Goal: Task Accomplishment & Management: Use online tool/utility

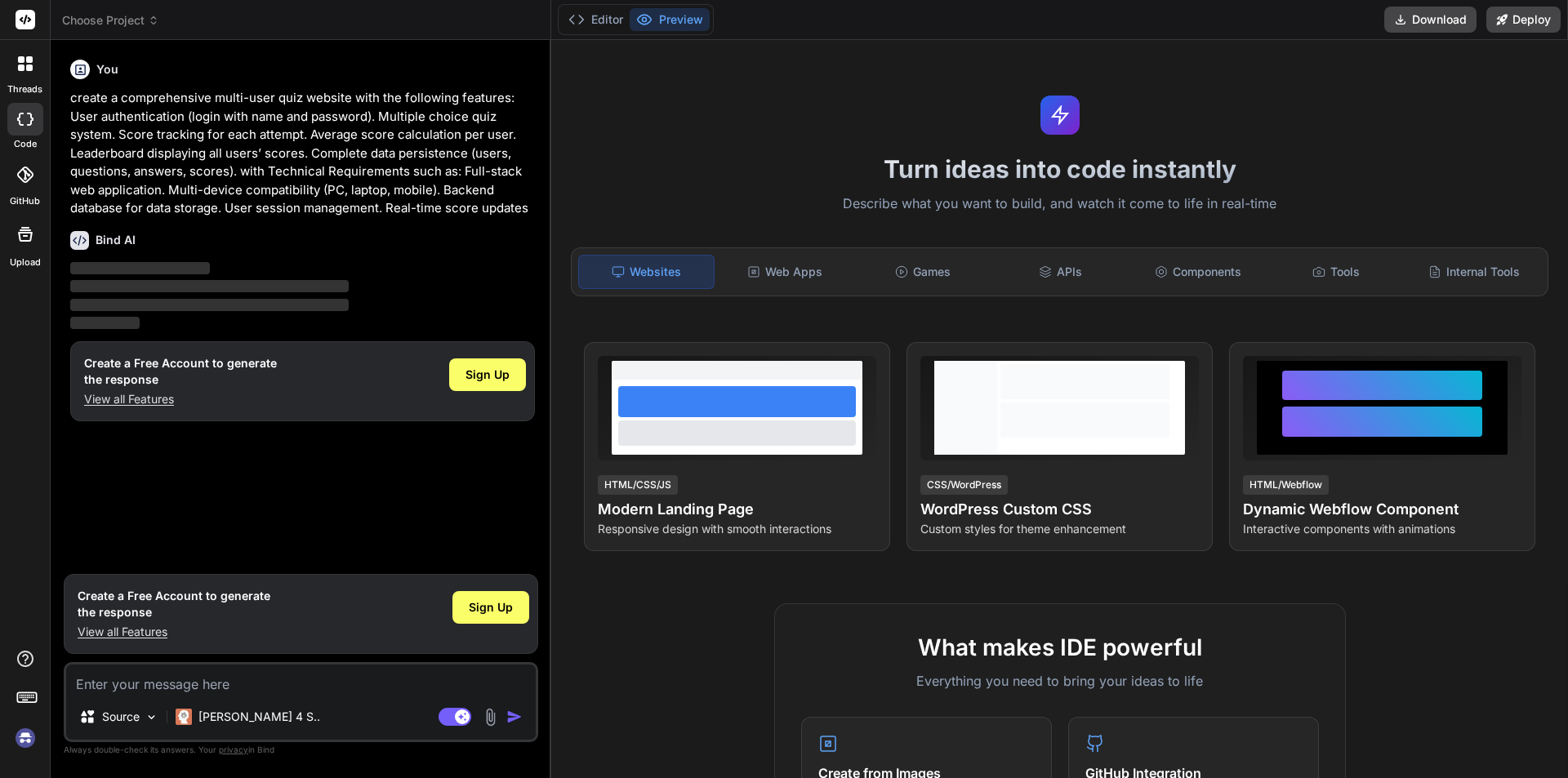
type textarea "x"
type textarea "create a comprehensive multi-user quiz website with the following features: Use…"
type textarea "x"
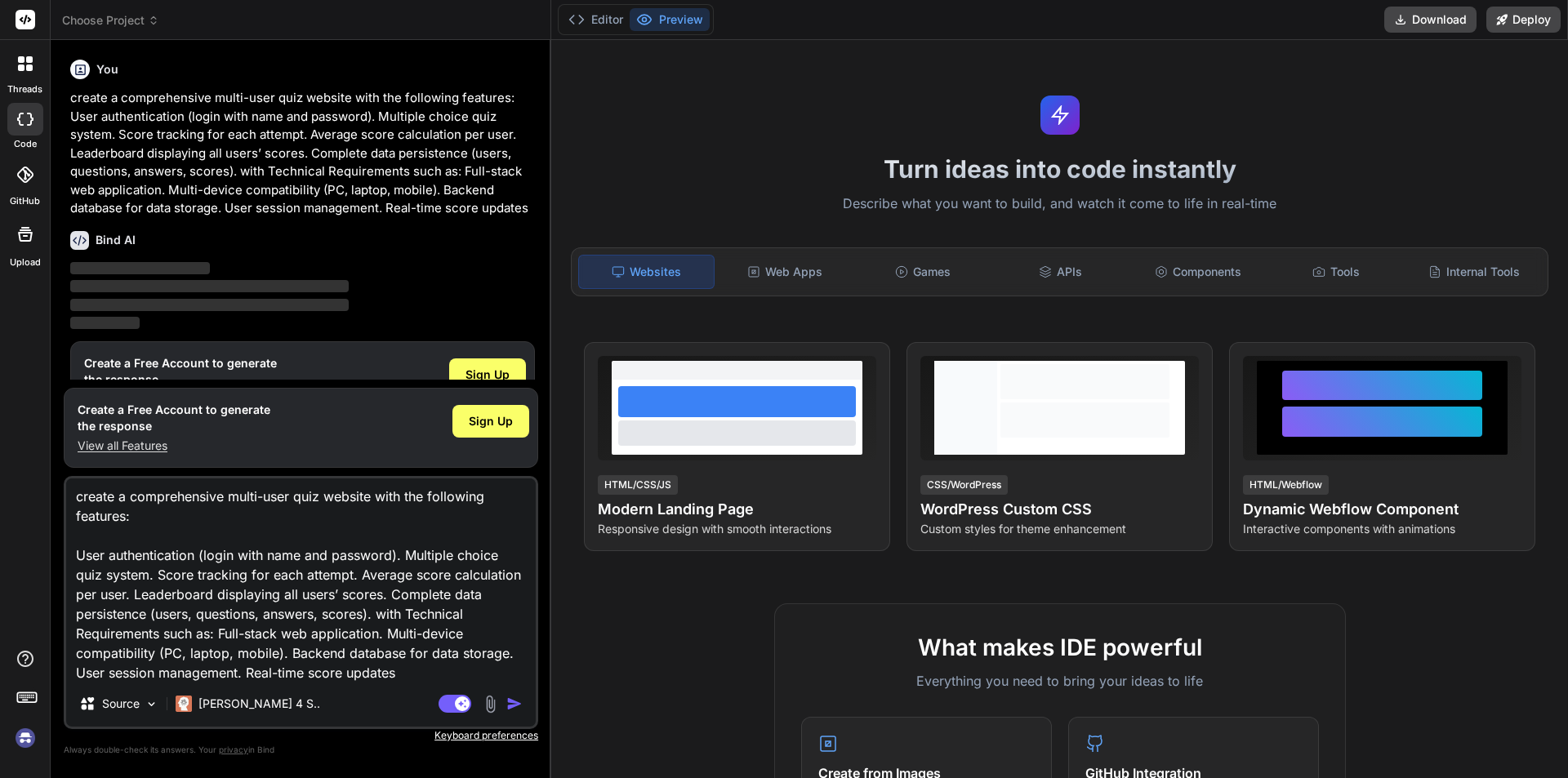
type textarea "create a comprehensive multi-user quiz website with the following features: Use…"
click at [516, 705] on img "button" at bounding box center [514, 704] width 17 height 17
click at [666, 280] on div "Websites" at bounding box center [646, 271] width 136 height 34
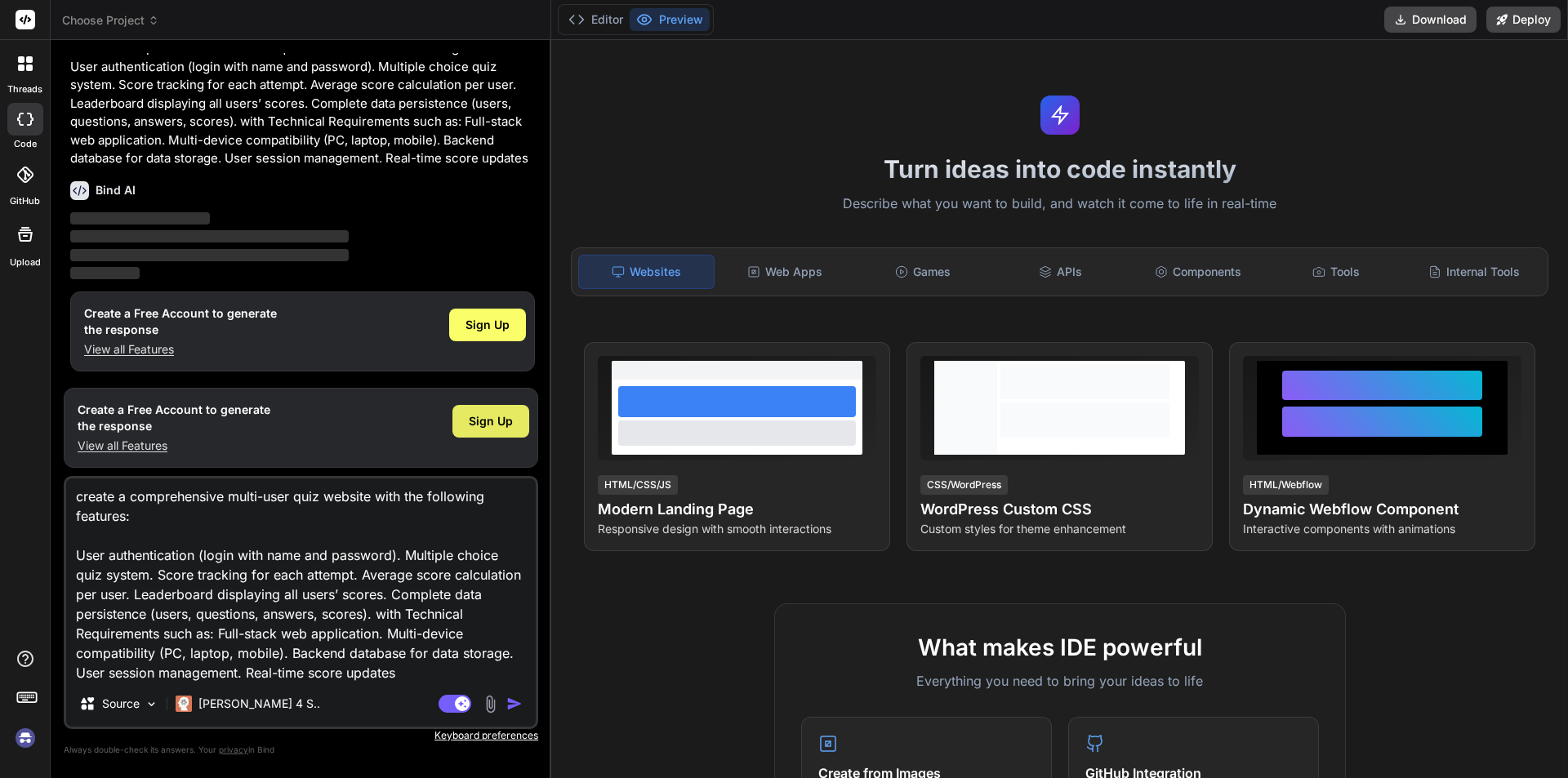
click at [496, 419] on span "Sign Up" at bounding box center [490, 421] width 44 height 17
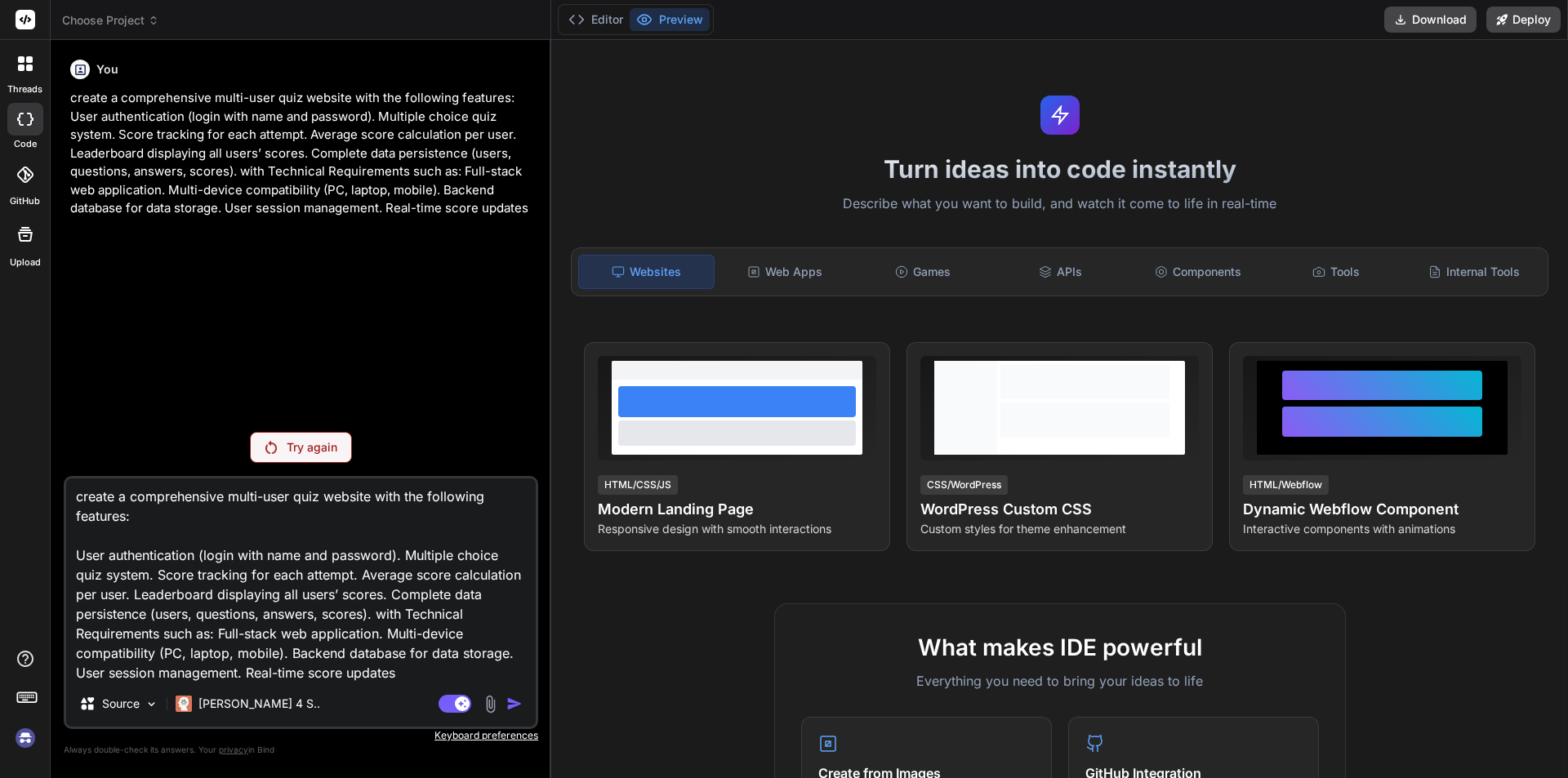
scroll to position [4, 0]
click at [289, 447] on p "Try again" at bounding box center [312, 448] width 51 height 17
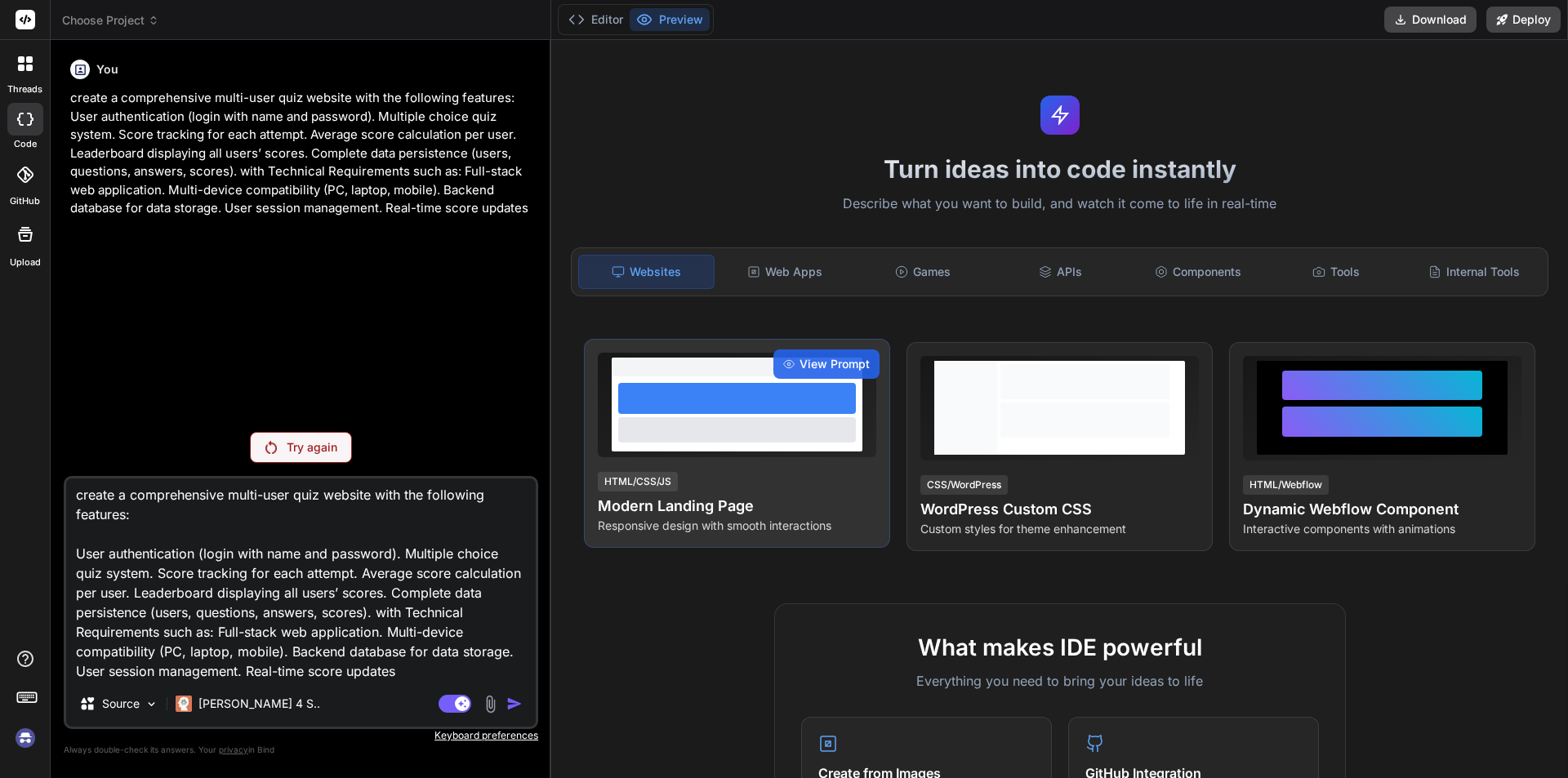
click at [698, 382] on div at bounding box center [737, 414] width 251 height 75
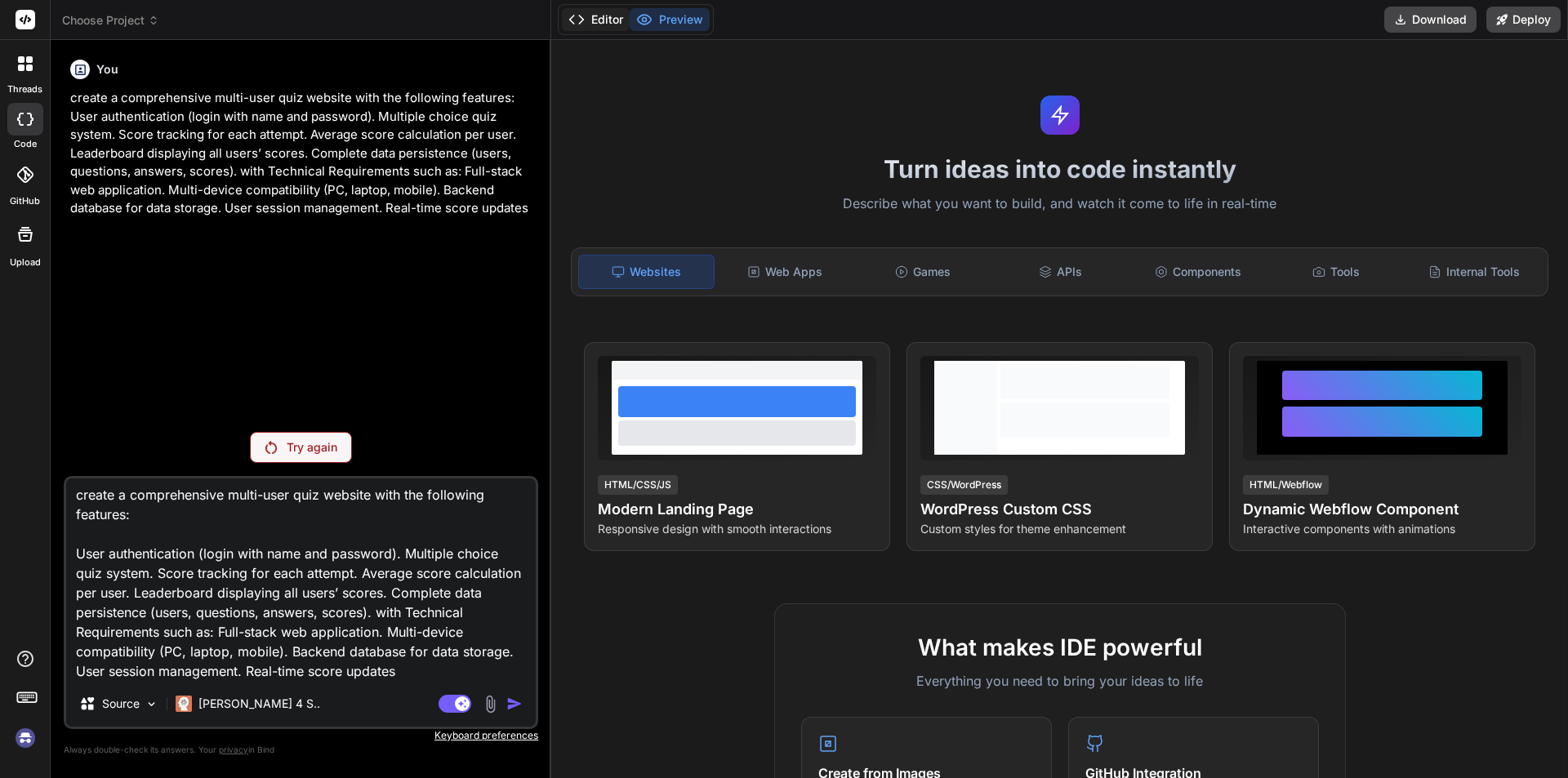
click at [607, 22] on button "Editor" at bounding box center [596, 19] width 68 height 23
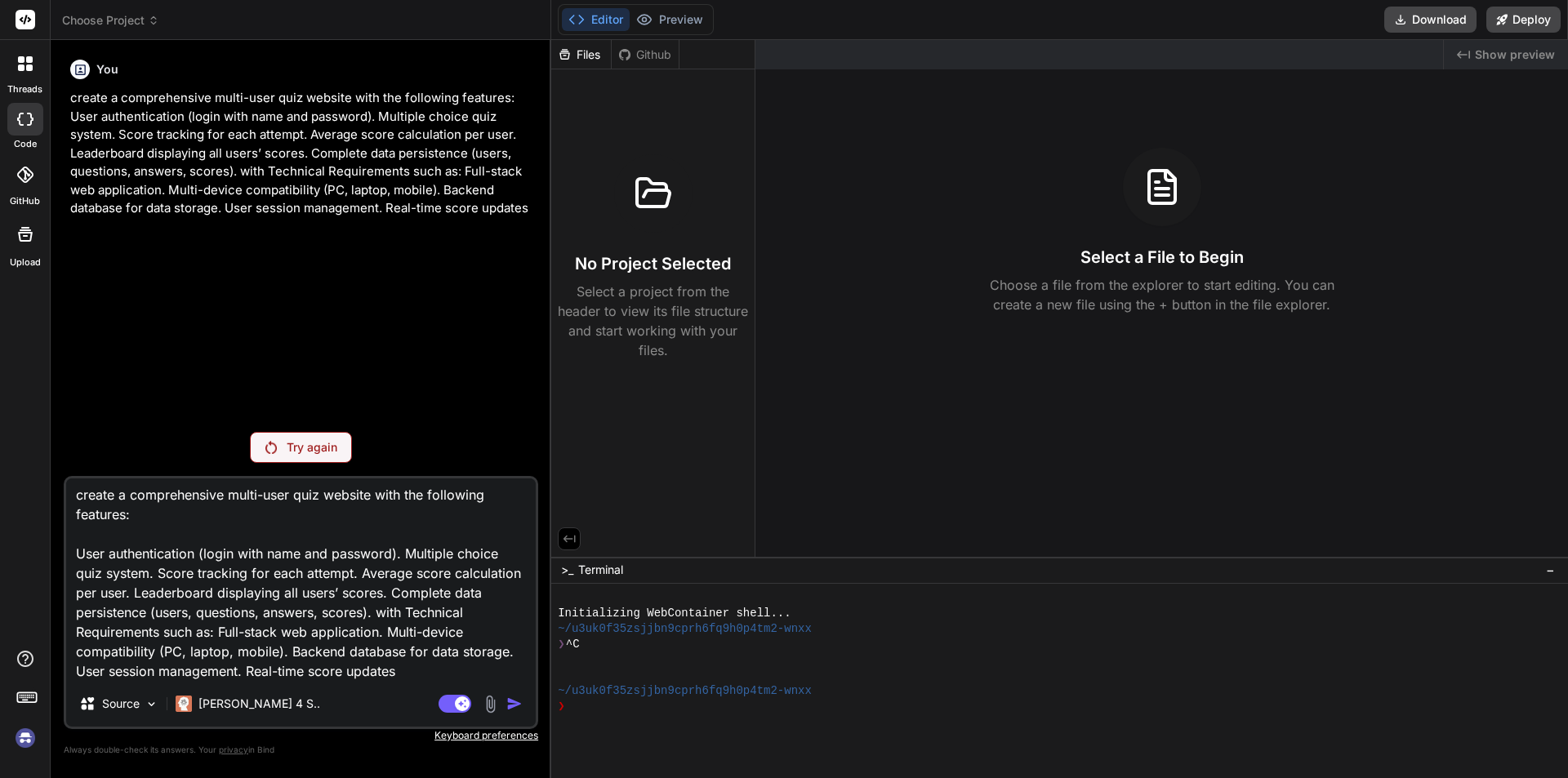
click at [1038, 264] on div "Select a File to Begin Choose a file from the explorer to start editing. You ca…" at bounding box center [1161, 231] width 813 height 166
click at [322, 446] on p "Try again" at bounding box center [312, 448] width 51 height 17
click at [143, 706] on div "Source" at bounding box center [119, 704] width 92 height 33
type textarea "x"
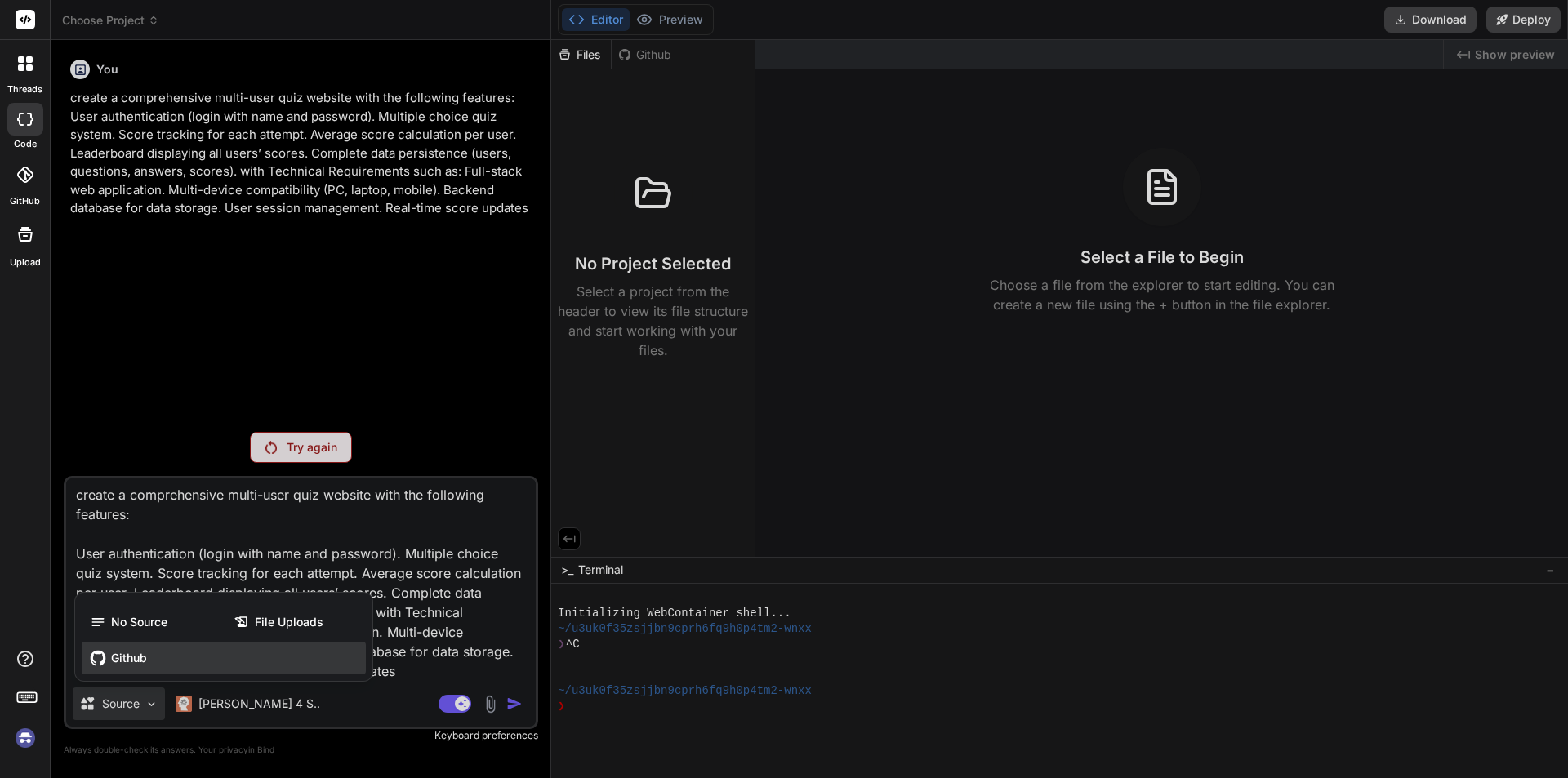
click at [141, 659] on span "Github" at bounding box center [129, 658] width 36 height 17
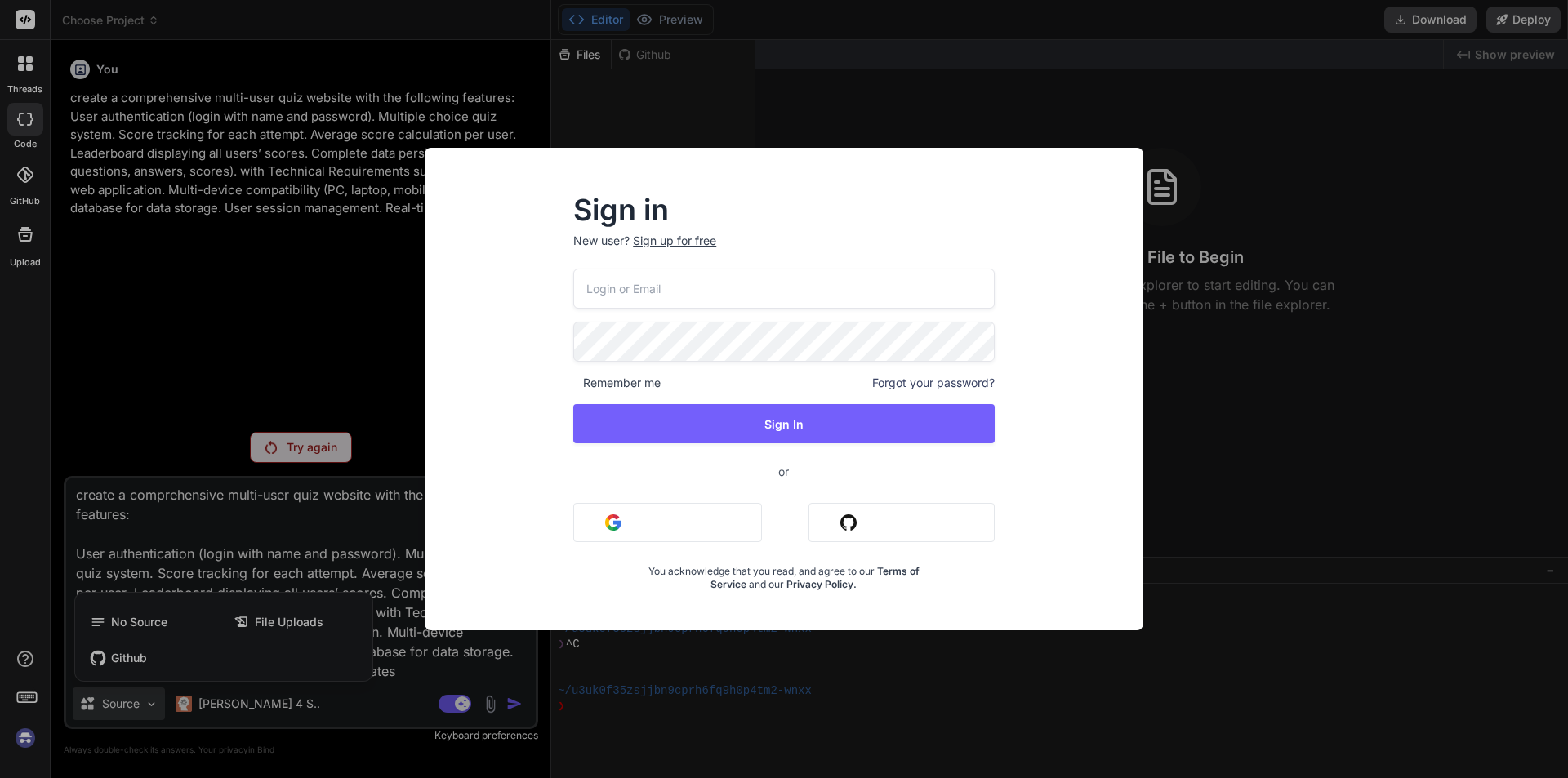
click at [129, 623] on div "Sign in New user? Sign up for free Remember me Forgot your password? Sign In or…" at bounding box center [784, 389] width 1568 height 778
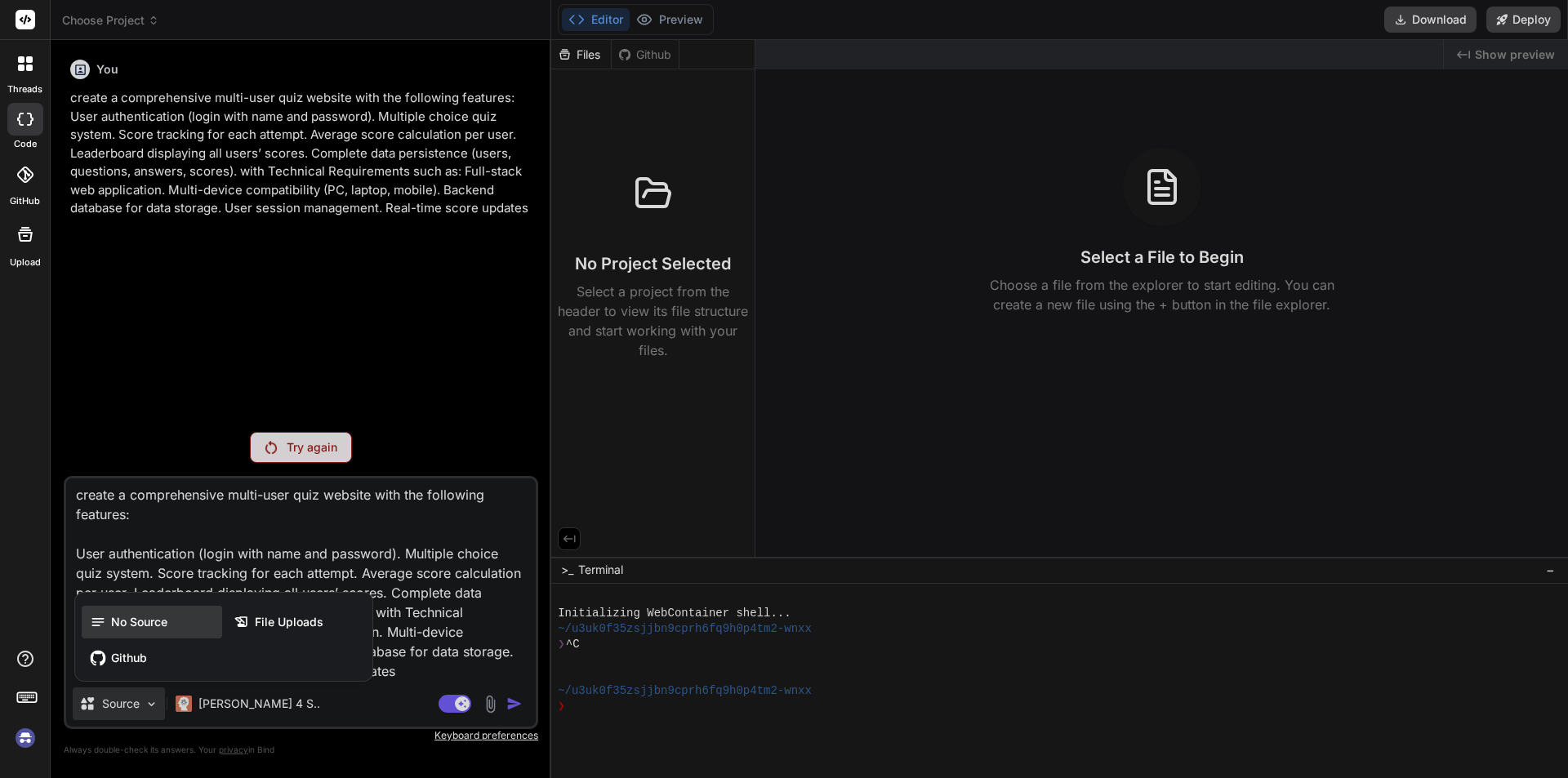
click at [125, 618] on span "No Source" at bounding box center [139, 622] width 56 height 17
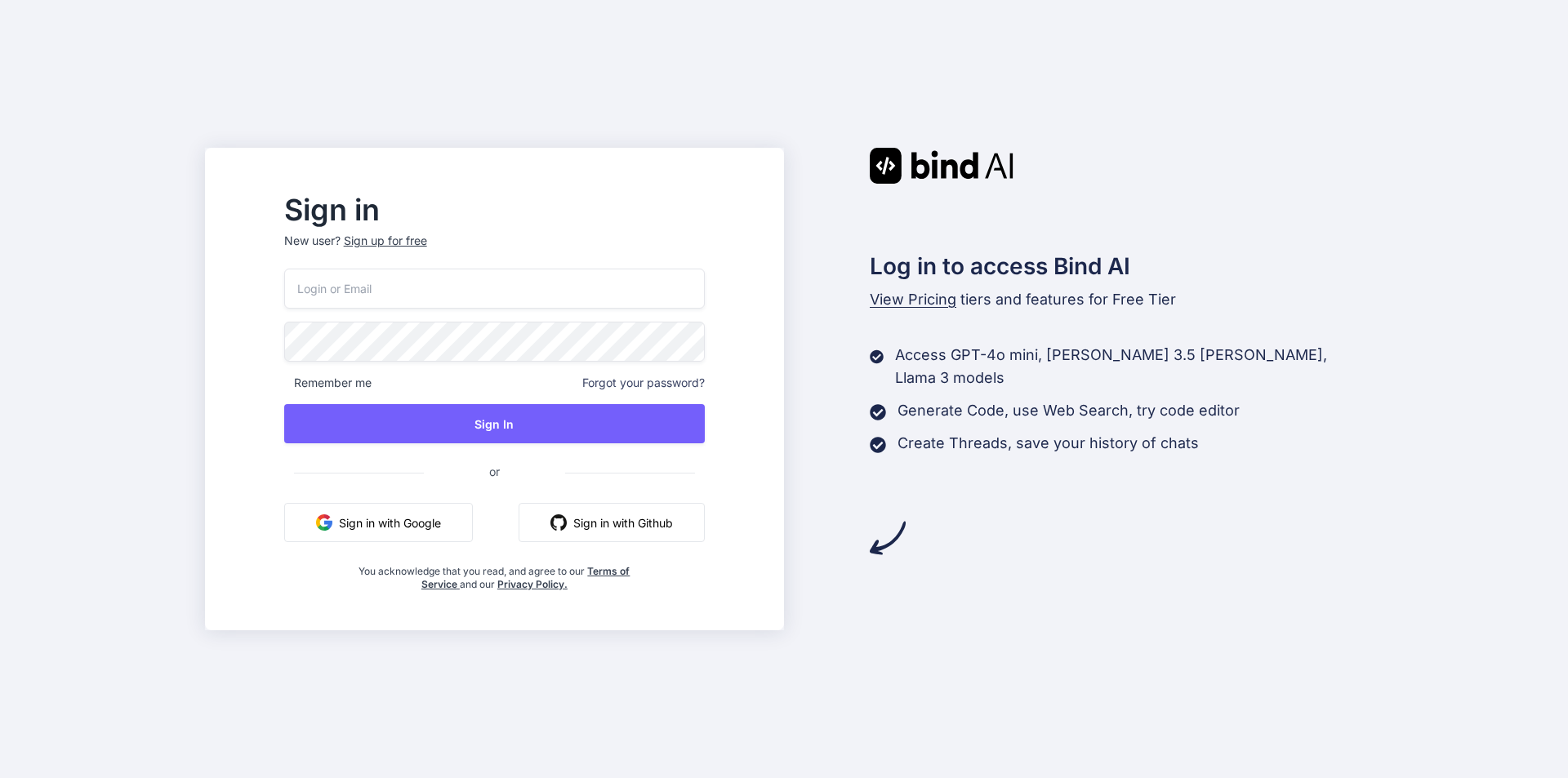
click at [352, 294] on input "email" at bounding box center [494, 288] width 421 height 40
type input "ل"
type input "ggharib1971@gmail.com"
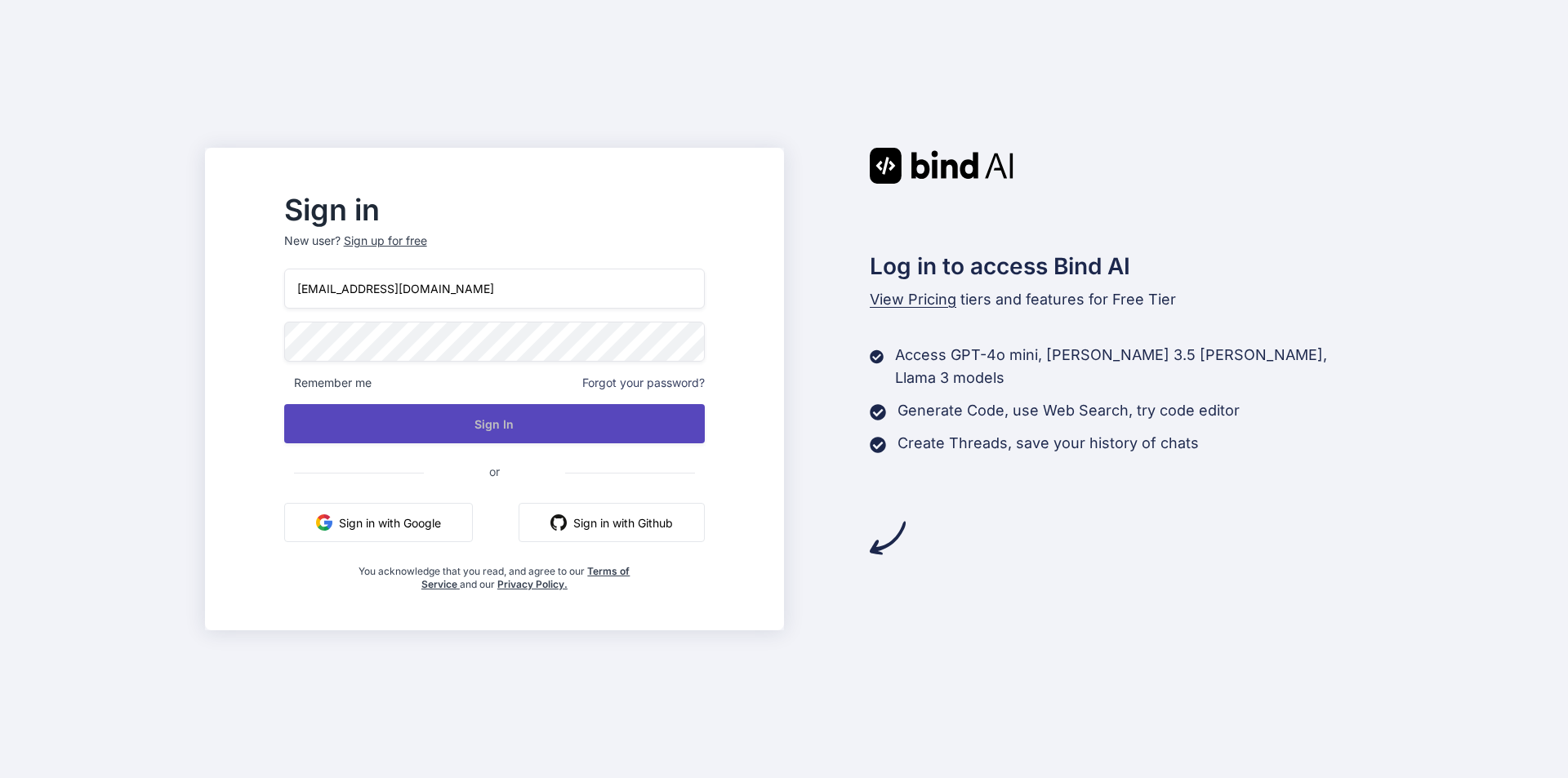
click at [543, 423] on button "Sign In" at bounding box center [494, 423] width 421 height 40
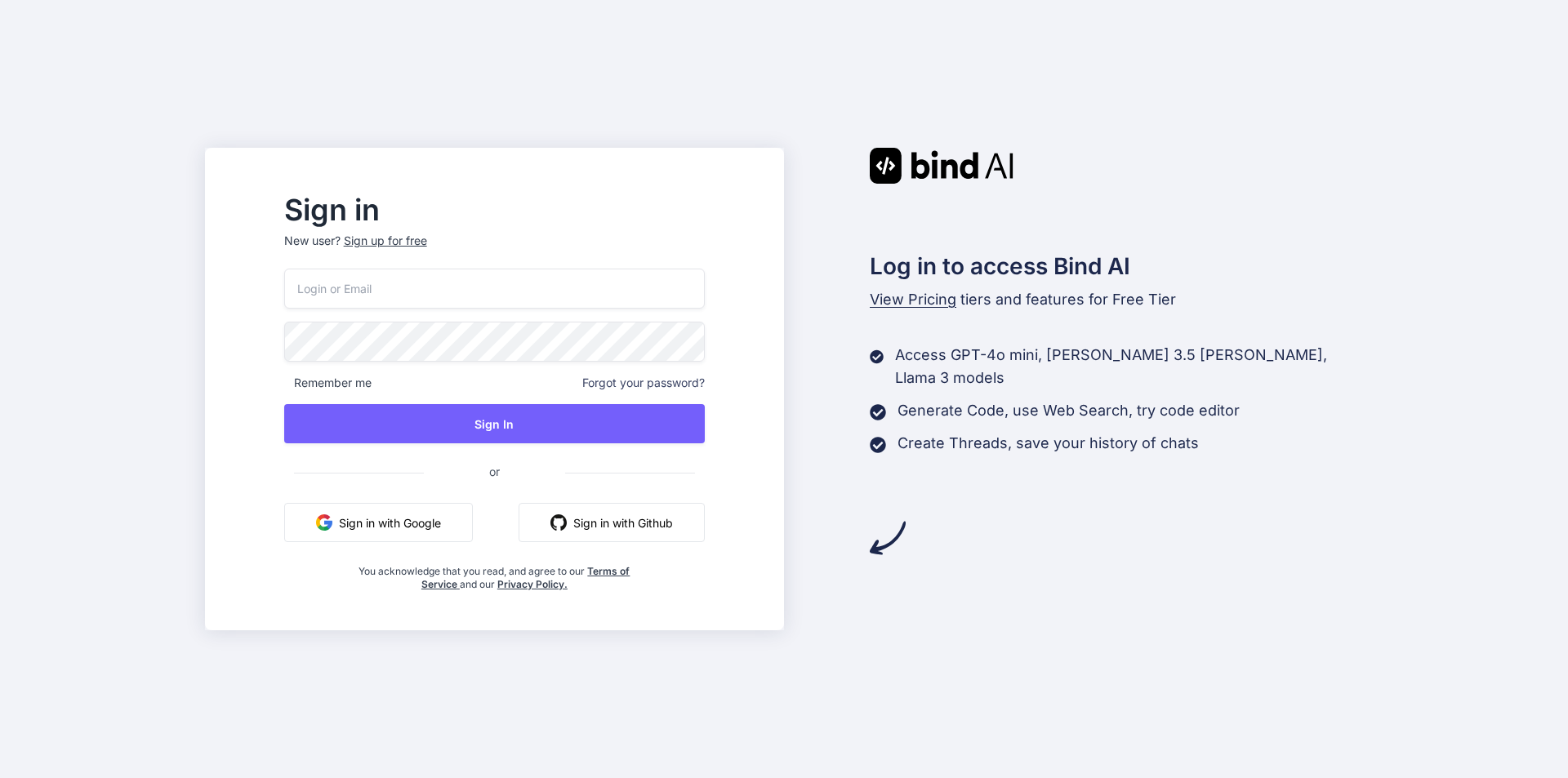
click at [466, 530] on button "Sign in with Google" at bounding box center [378, 522] width 189 height 40
